Goal: Navigation & Orientation: Find specific page/section

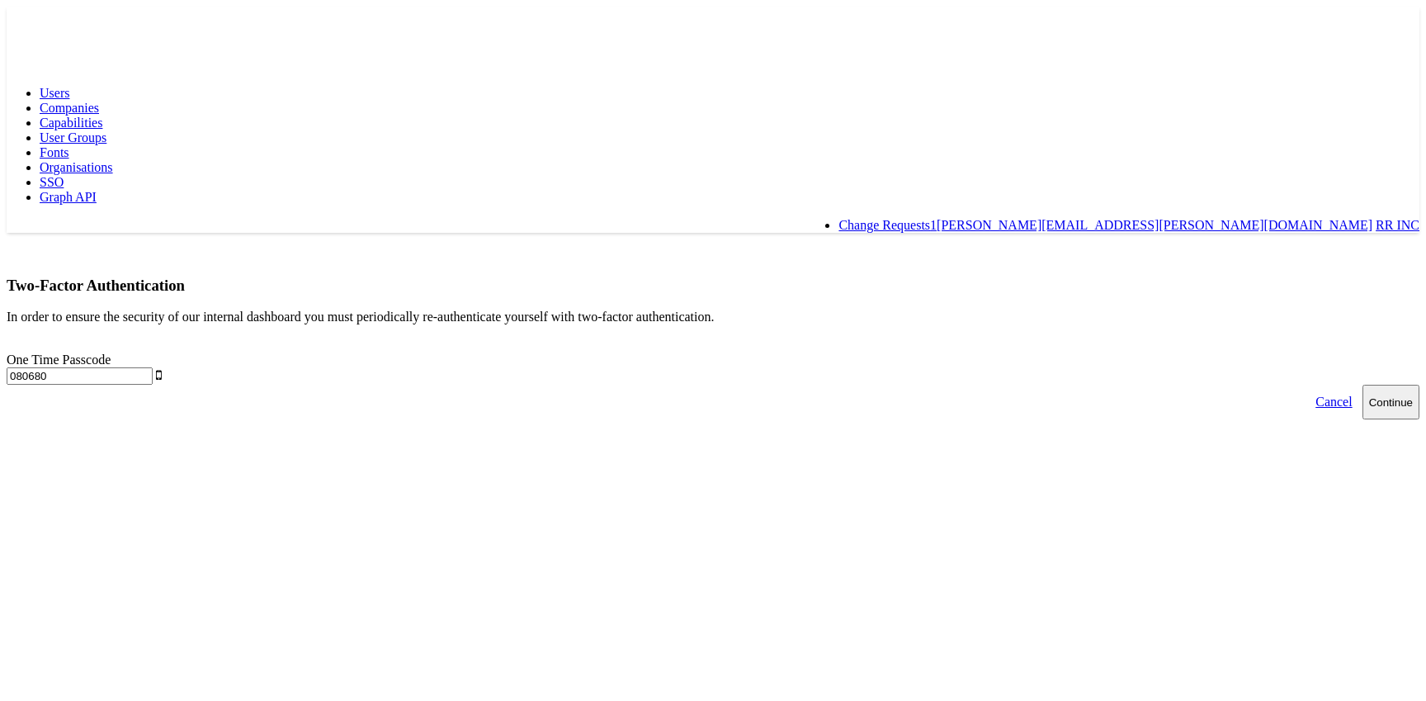
type input "080680"
click at [1362, 385] on button "Continue" at bounding box center [1390, 402] width 57 height 35
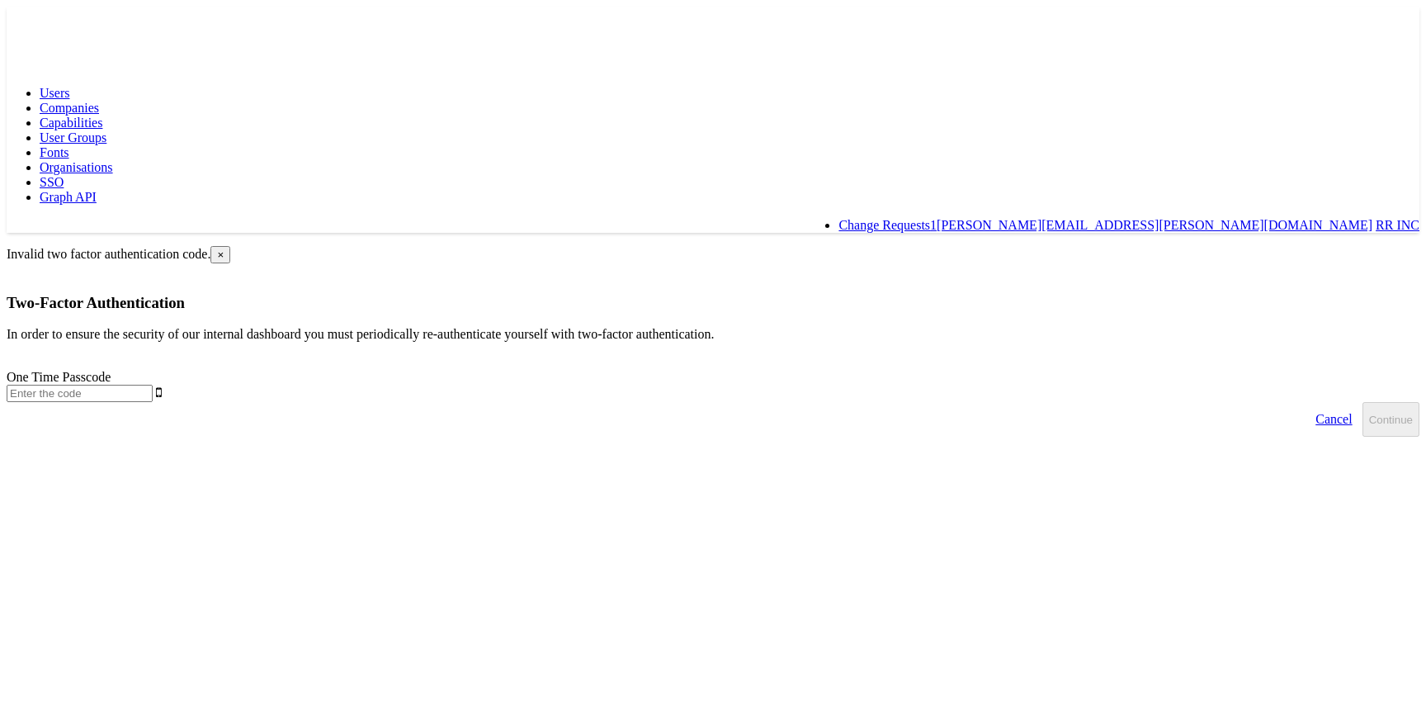
click at [153, 385] on input "text" at bounding box center [80, 393] width 146 height 17
type input "902897"
click at [1362, 402] on button "Continue" at bounding box center [1390, 419] width 57 height 35
click at [153, 385] on input "text" at bounding box center [80, 393] width 146 height 17
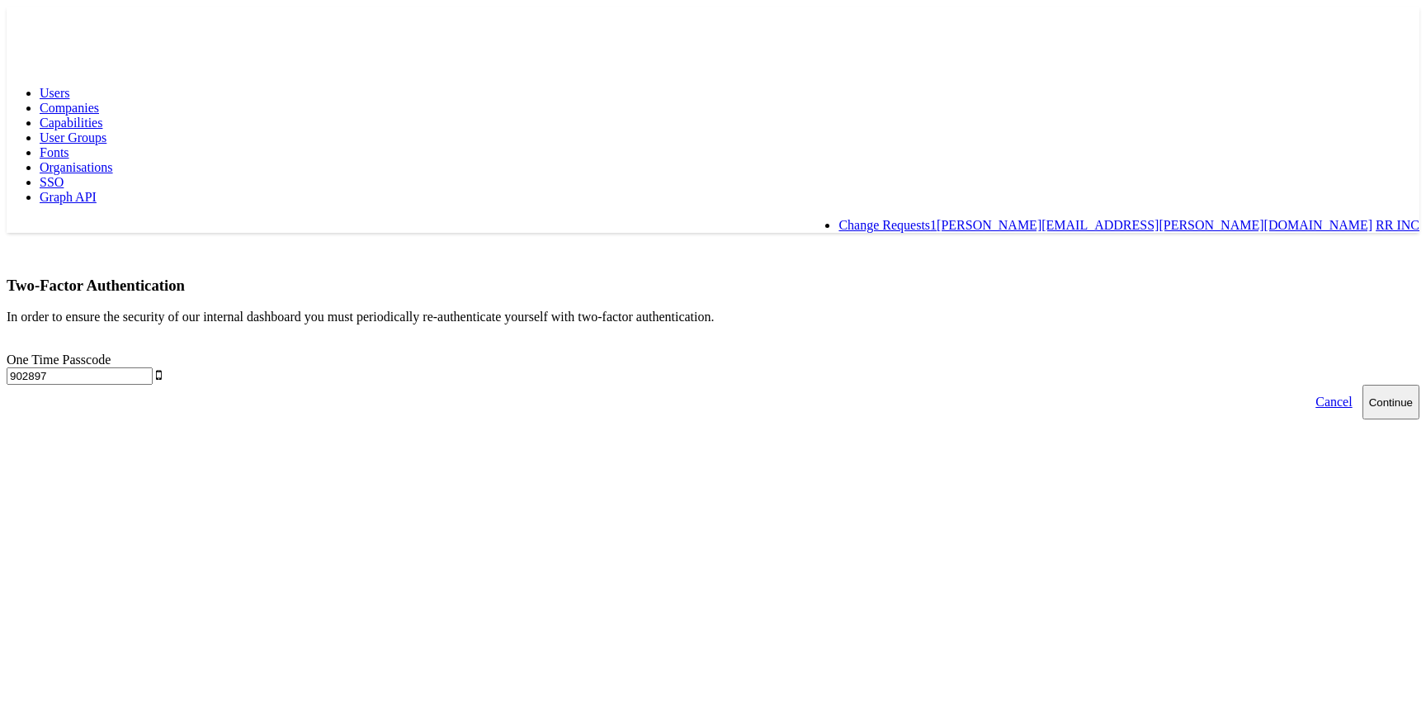
type input "902897"
click at [883, 333] on html "Users Companies Capabilities User Groups Fonts Organisations SSO Graph API Chan…" at bounding box center [713, 213] width 1426 height 426
click at [1362, 385] on button "Continue" at bounding box center [1390, 402] width 57 height 35
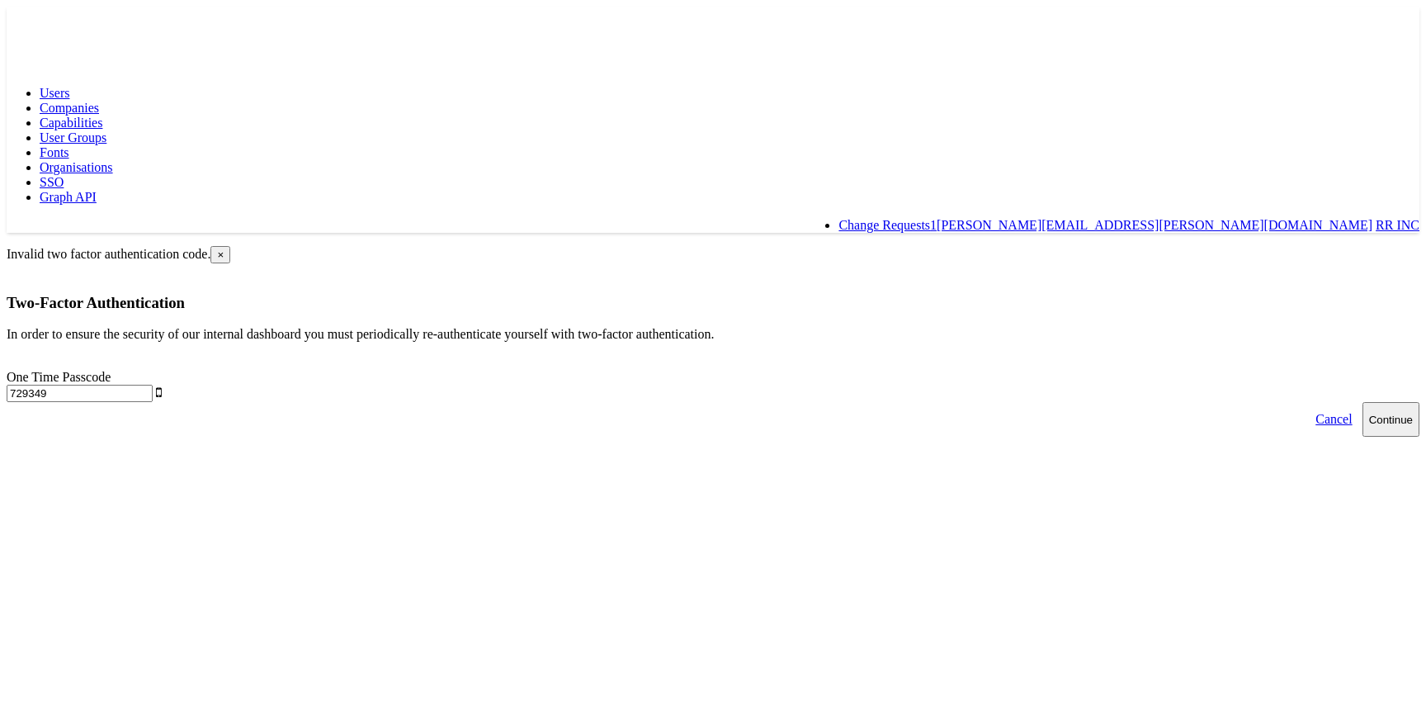
type input "729349"
click at [1362, 402] on button "Continue" at bounding box center [1390, 419] width 57 height 35
type input "977837"
click at [1362, 402] on button "Continue" at bounding box center [1390, 419] width 57 height 35
click at [937, 218] on link "Change Requests 1" at bounding box center [887, 225] width 98 height 14
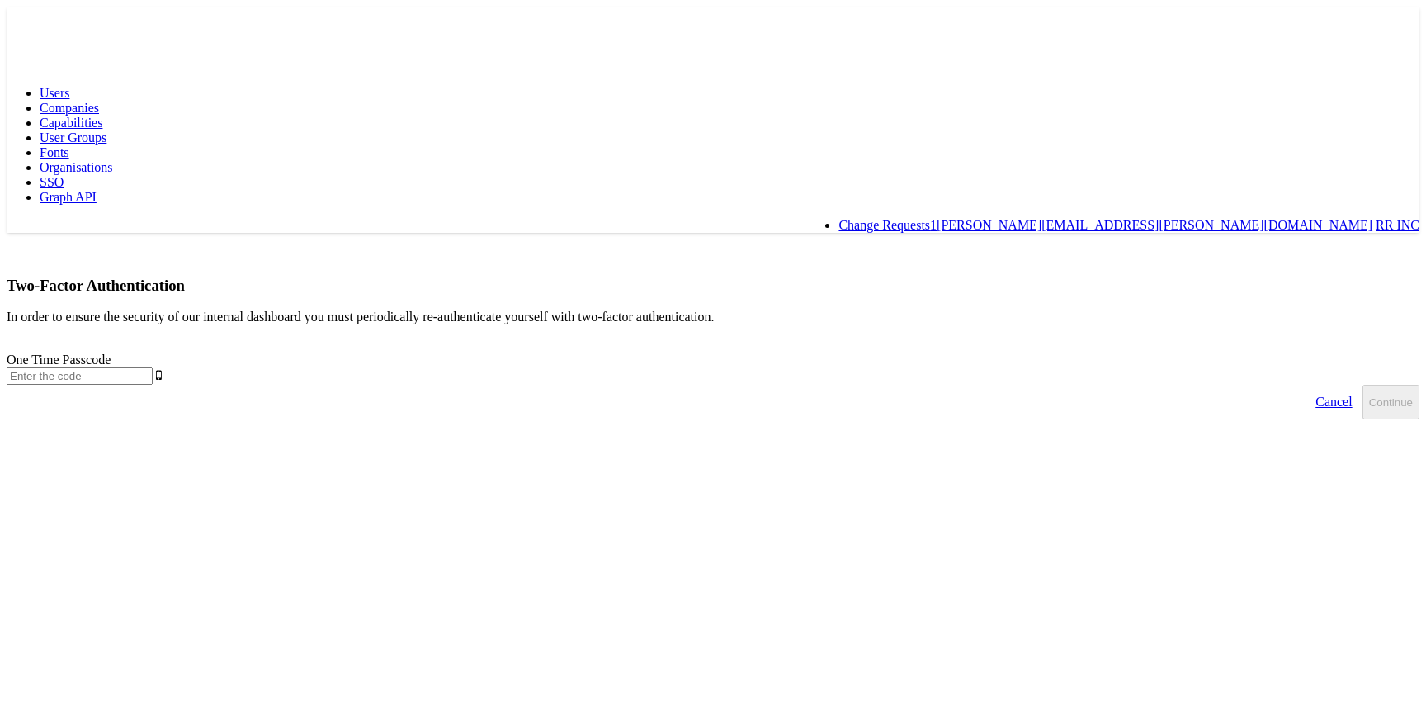
click at [153, 367] on input "text" at bounding box center [80, 375] width 146 height 17
type input "977 837"
click at [1362, 385] on button "Continue" at bounding box center [1390, 402] width 57 height 35
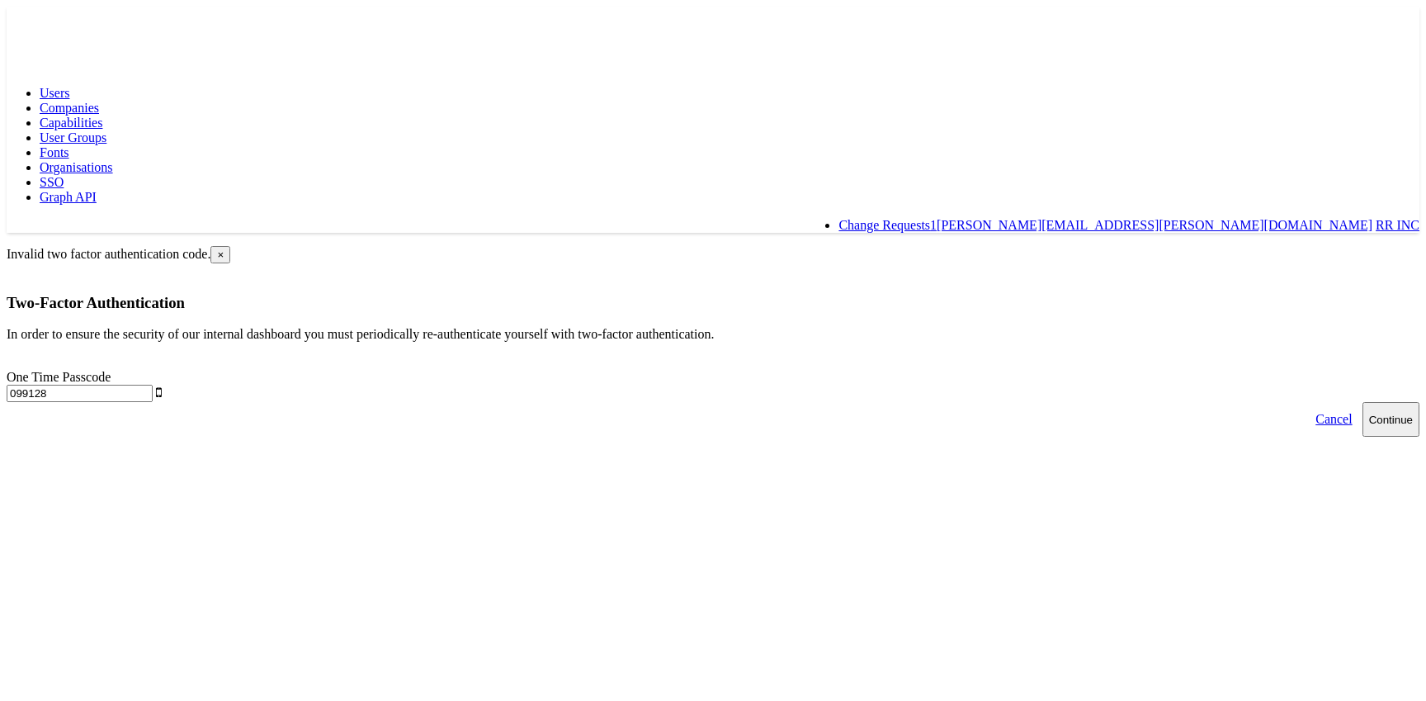
type input "099128"
click at [1362, 402] on button "Continue" at bounding box center [1390, 419] width 57 height 35
click at [35, 42] on div "Users Companies Capabilities User Groups Fonts Organisations SSO Graph API Chan…" at bounding box center [713, 120] width 1413 height 226
click at [42, 33] on rect at bounding box center [45, 22] width 76 height 30
click at [50, 19] on rect at bounding box center [45, 22] width 76 height 30
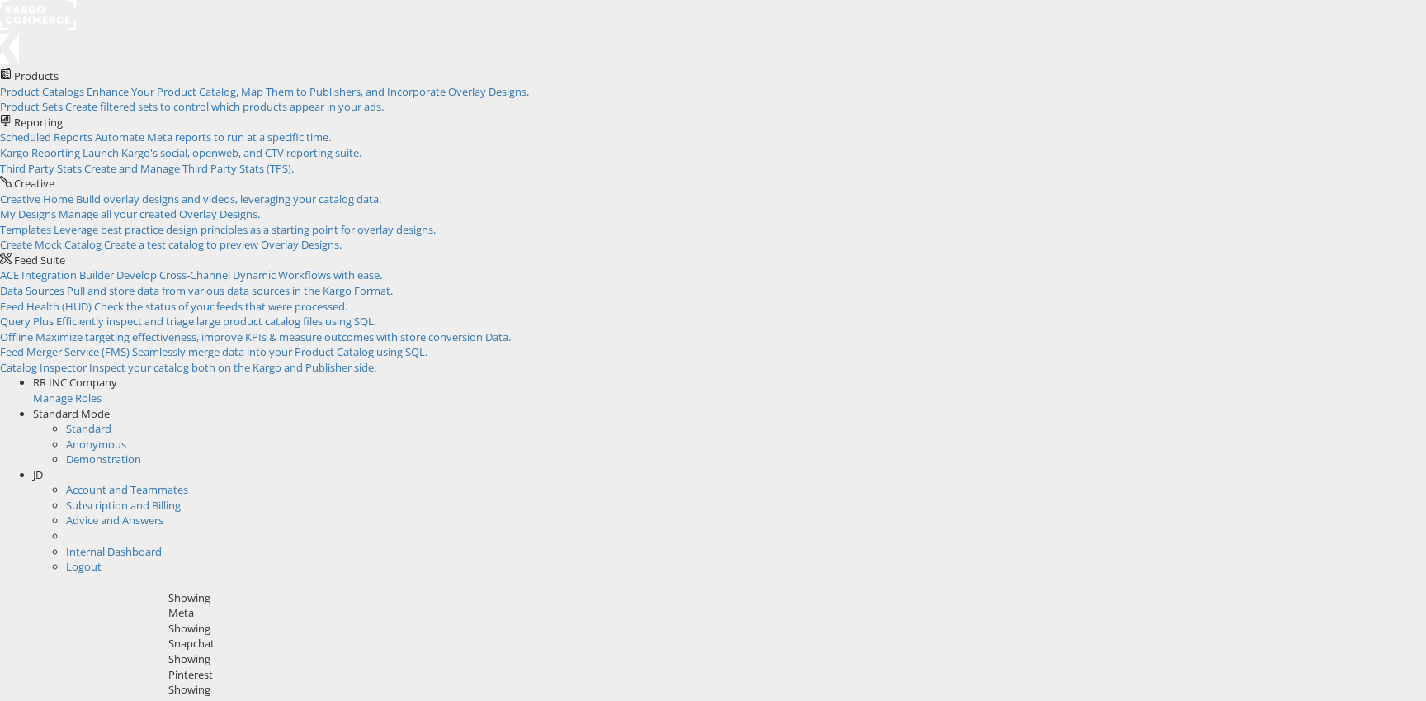
click at [1391, 467] on div "JD" at bounding box center [729, 475] width 1393 height 16
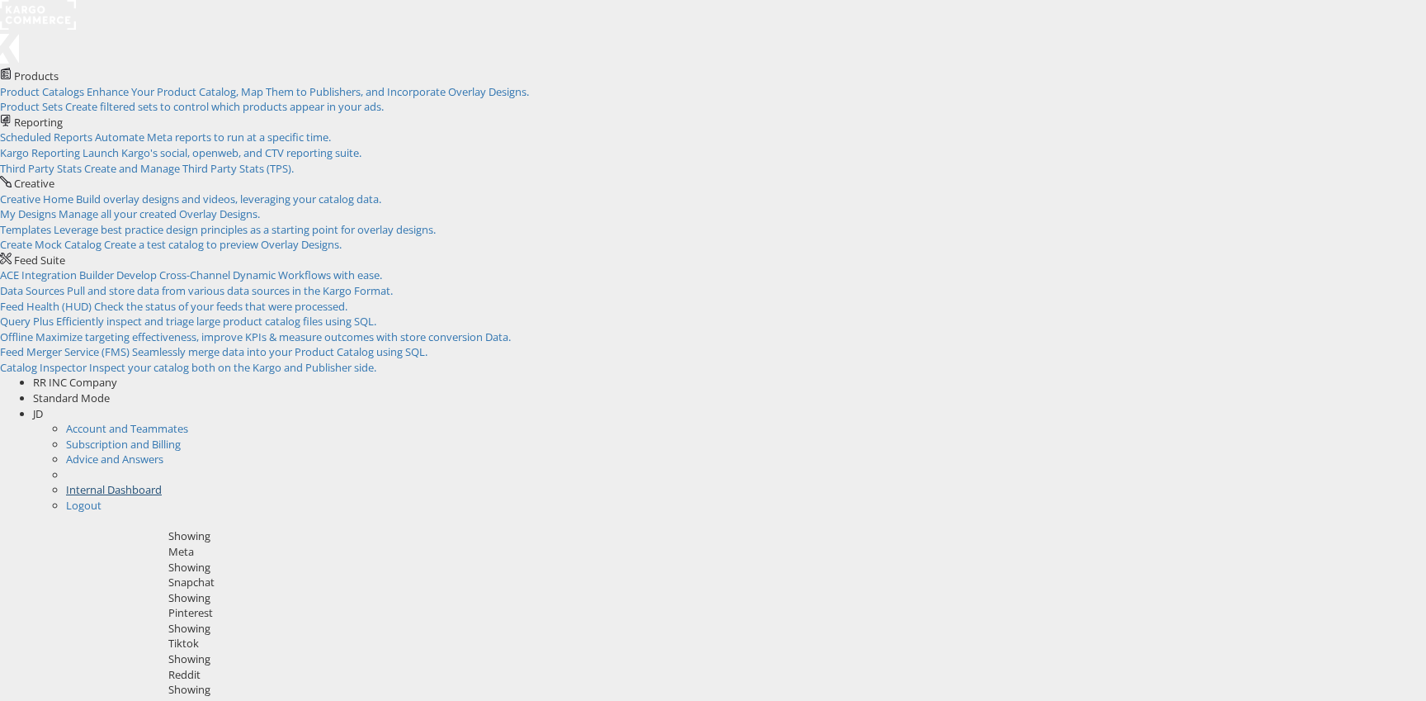
click at [162, 482] on link "Internal Dashboard" at bounding box center [114, 489] width 96 height 15
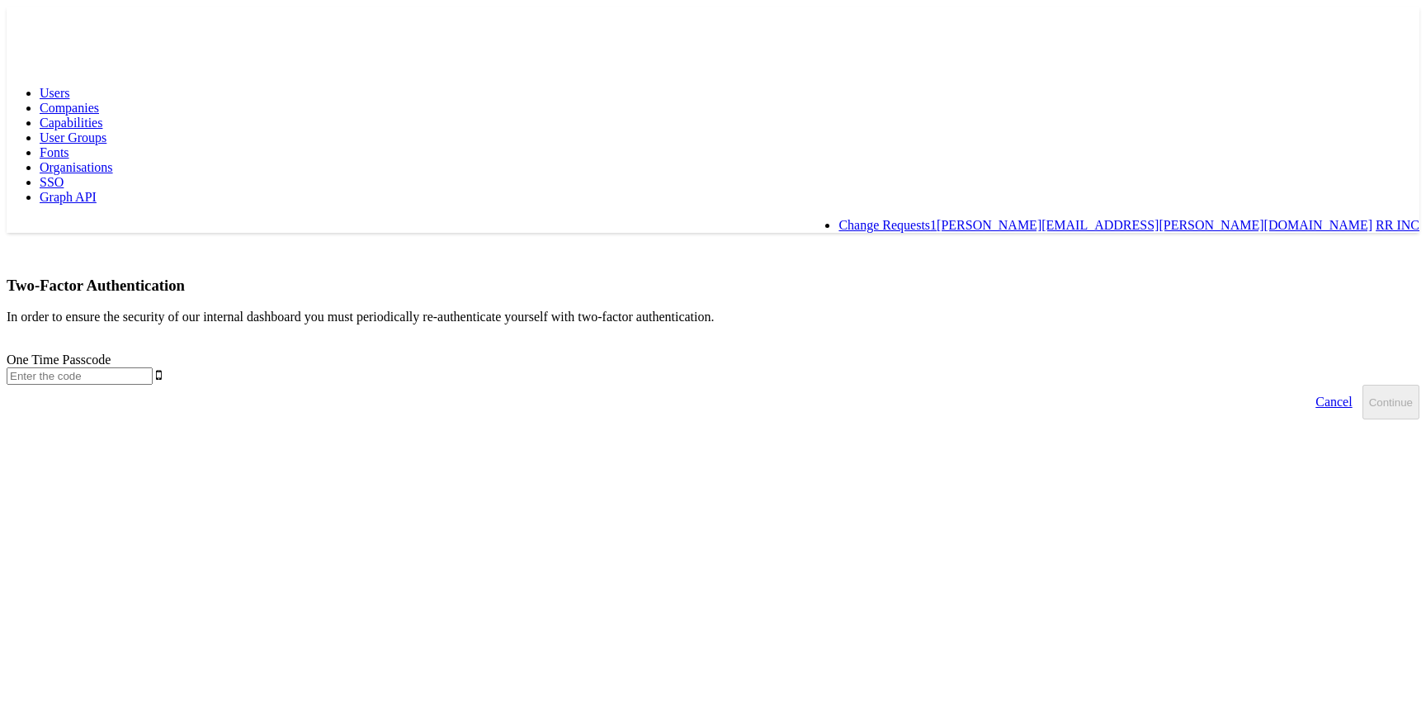
click at [153, 367] on input "text" at bounding box center [80, 375] width 146 height 17
type input "099128"
click at [1362, 385] on button "Continue" at bounding box center [1390, 402] width 57 height 35
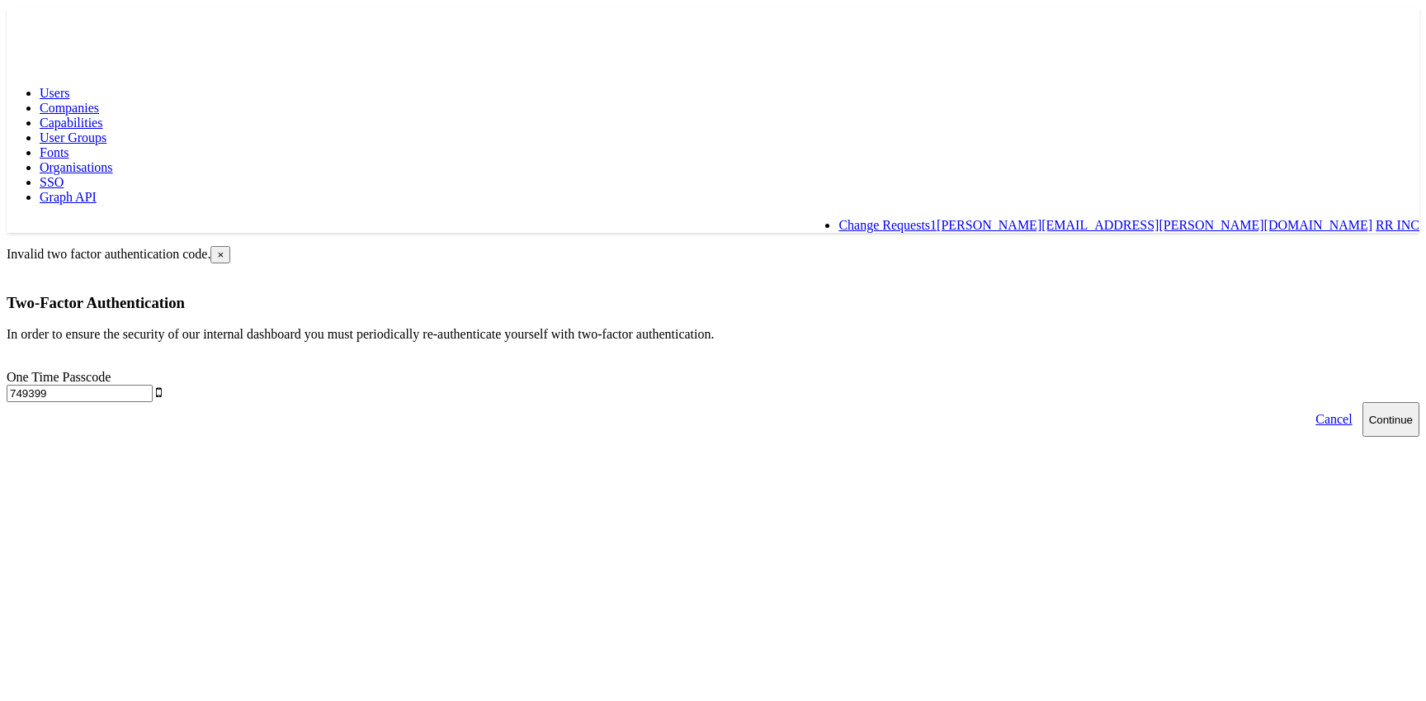
type input "749399"
click at [1362, 402] on button "Continue" at bounding box center [1390, 419] width 57 height 35
type input "042027"
click at [1362, 402] on button "Continue" at bounding box center [1390, 419] width 57 height 35
click at [153, 385] on input "text" at bounding box center [80, 393] width 146 height 17
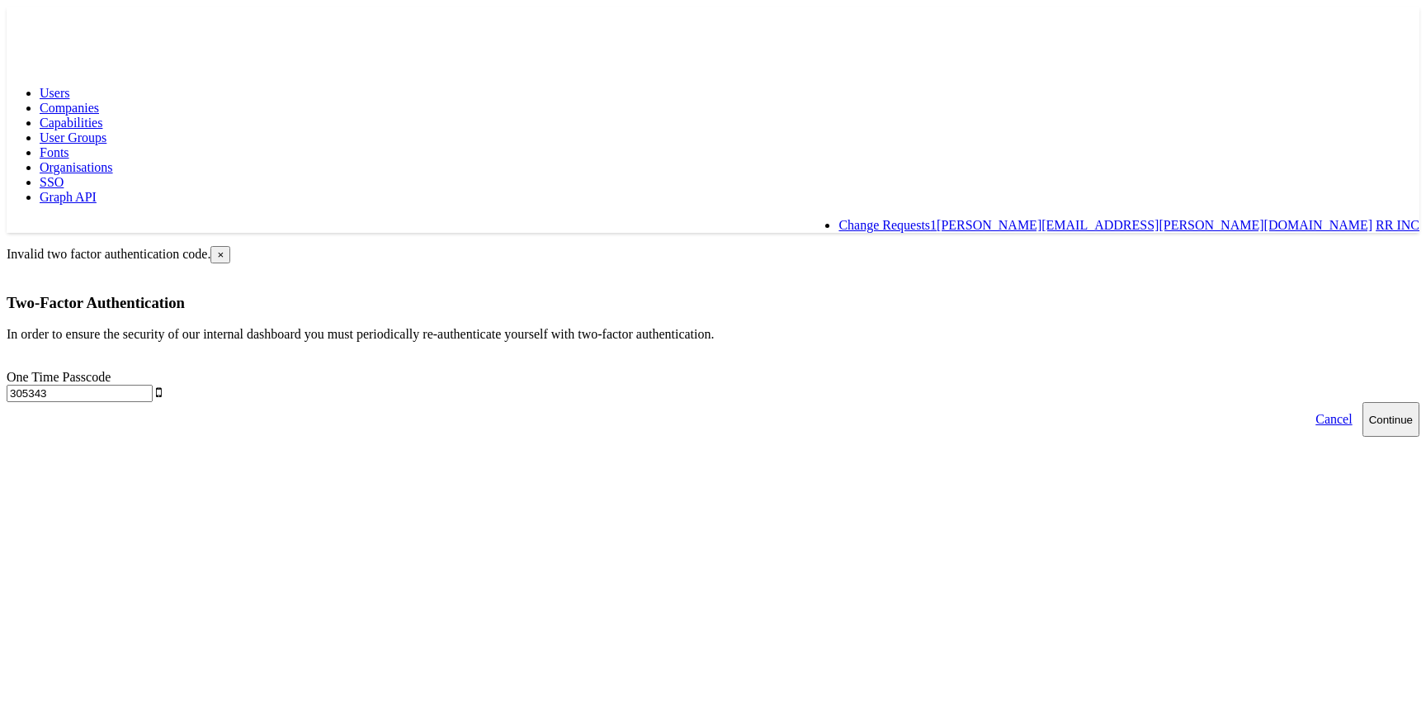
type input "305343"
click at [1362, 402] on button "Continue" at bounding box center [1390, 419] width 57 height 35
click at [102, 116] on span "Capabilities" at bounding box center [71, 123] width 63 height 14
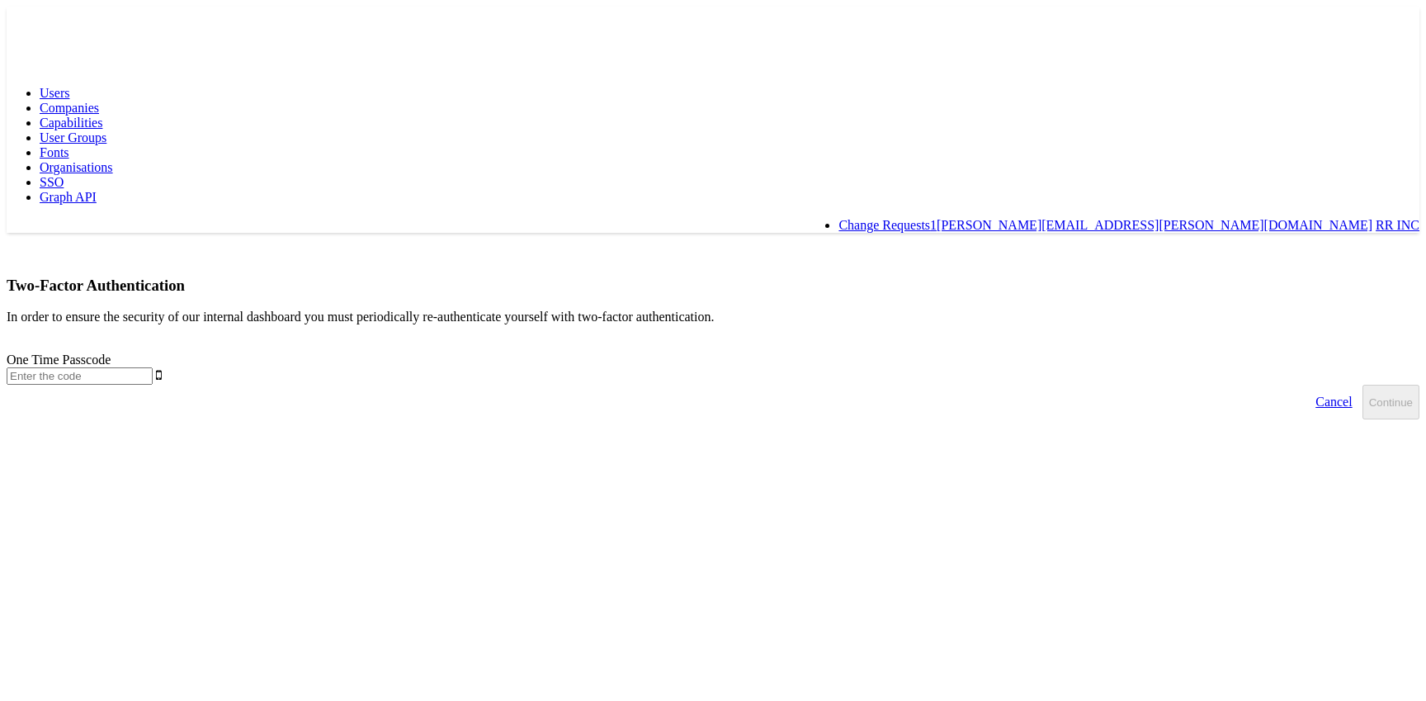
click at [153, 367] on input "text" at bounding box center [80, 375] width 146 height 17
type input "614019"
click at [1362, 385] on button "Continue" at bounding box center [1390, 402] width 57 height 35
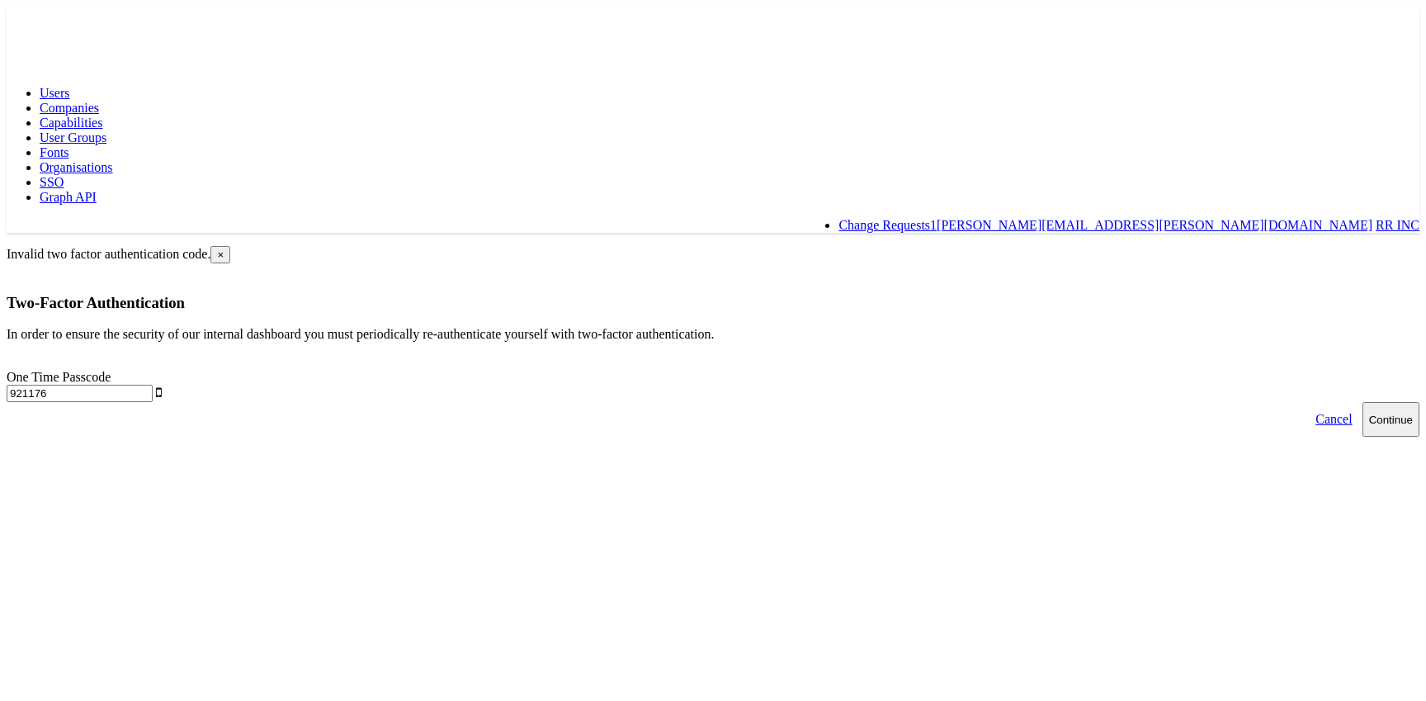
type input "921176"
click at [1362, 402] on button "Continue" at bounding box center [1390, 419] width 57 height 35
type input "9"
type input "890485"
click at [1362, 402] on button "Continue" at bounding box center [1390, 419] width 57 height 35
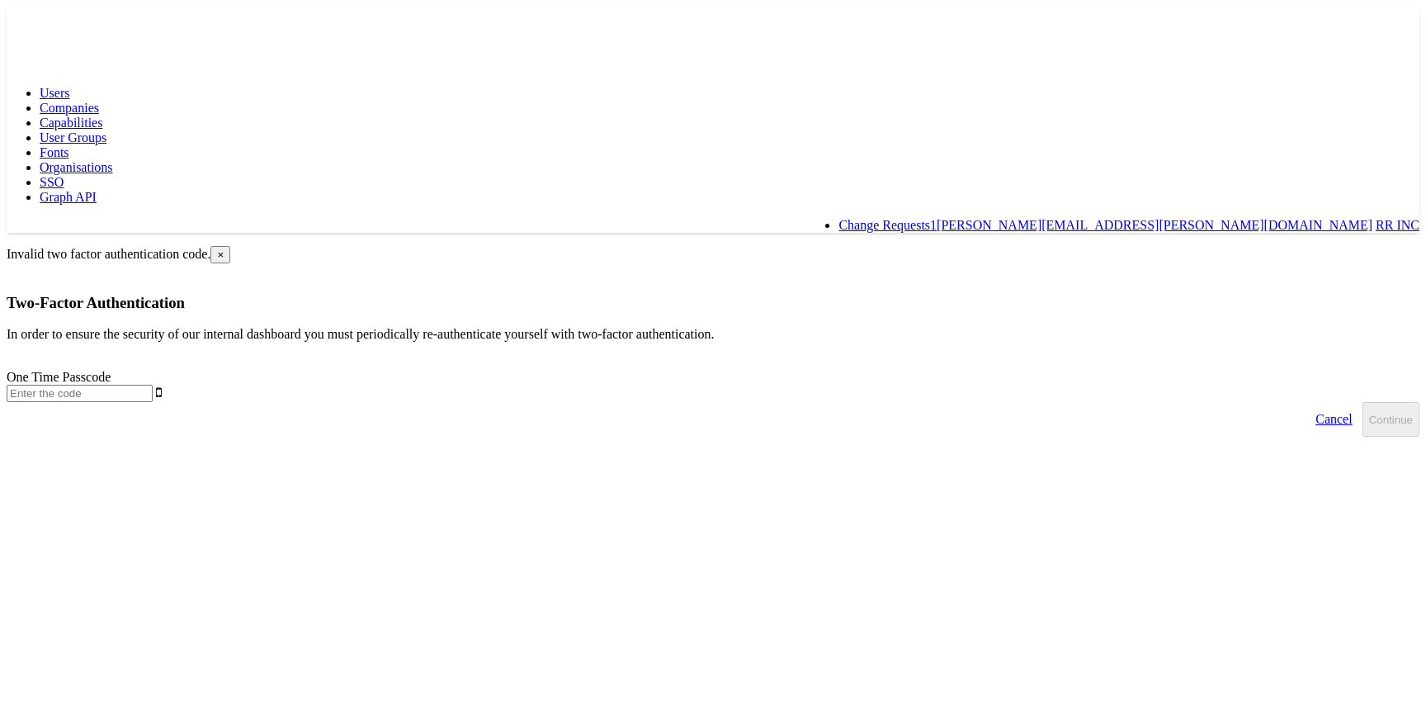
click at [153, 385] on input "text" at bounding box center [80, 393] width 146 height 17
type input "9"
type input "565376"
click at [1362, 402] on button "Continue" at bounding box center [1390, 419] width 57 height 35
